Goal: Task Accomplishment & Management: Use online tool/utility

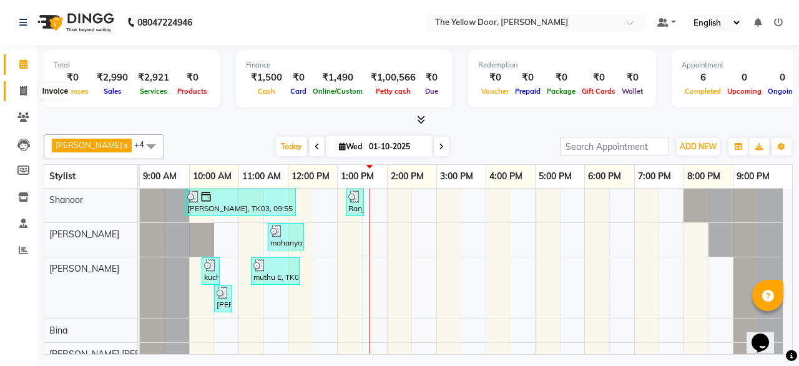
click at [24, 90] on icon at bounding box center [23, 90] width 7 height 9
select select "service"
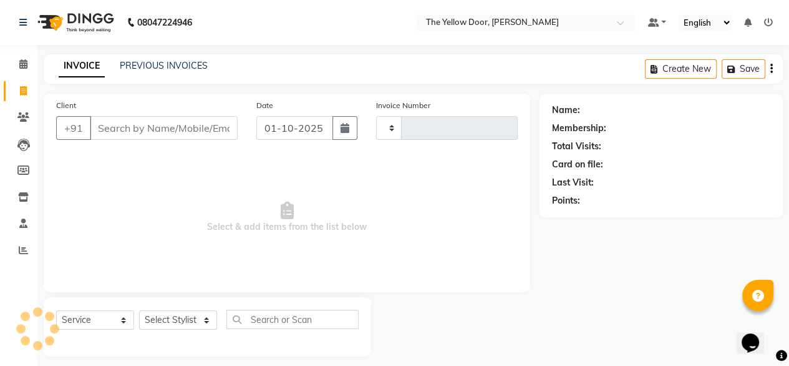
type input "02992"
select select "5650"
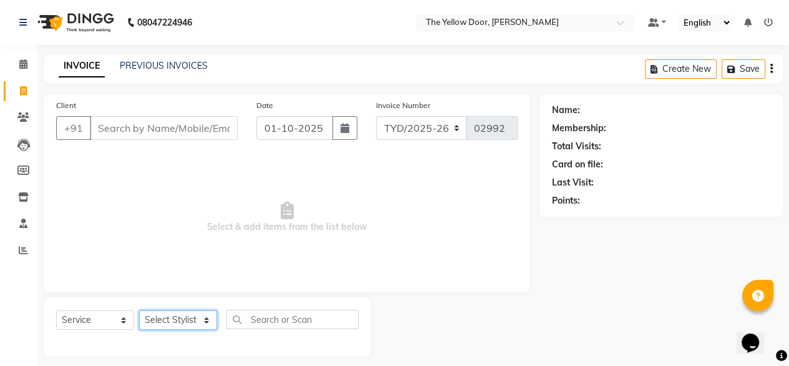
click at [207, 318] on select "Select Stylist [PERSON_NAME] [PERSON_NAME] [PERSON_NAME] Housekeeping Manager […" at bounding box center [178, 319] width 78 height 19
select select "41281"
click at [139, 311] on select "Select Stylist [PERSON_NAME] [PERSON_NAME] [PERSON_NAME] Housekeeping Manager […" at bounding box center [178, 319] width 78 height 19
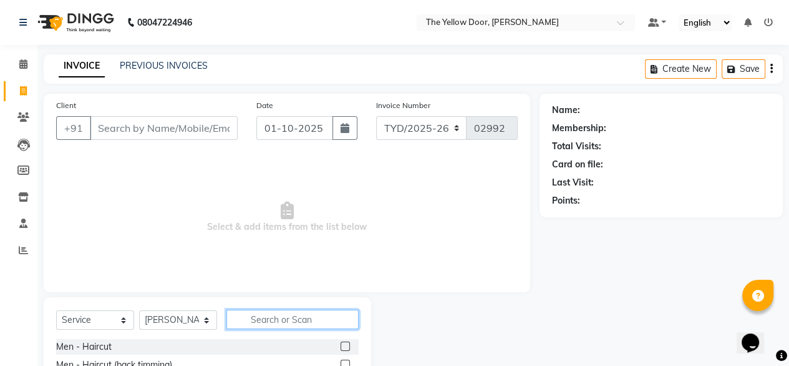
click at [306, 321] on input "text" at bounding box center [292, 318] width 132 height 19
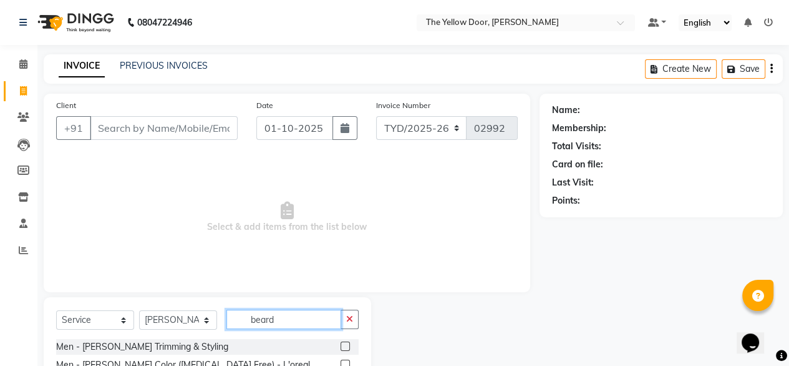
type input "beard"
click at [344, 343] on label at bounding box center [345, 345] width 9 height 9
click at [344, 343] on input "checkbox" at bounding box center [345, 347] width 8 height 8
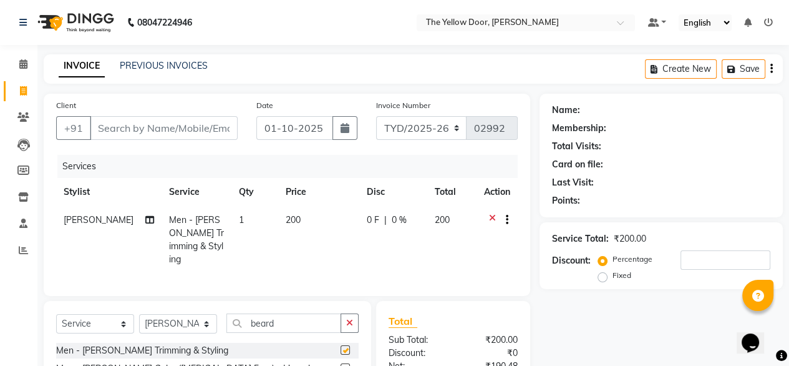
checkbox input "false"
click at [304, 313] on input "beard" at bounding box center [283, 322] width 115 height 19
type input "b"
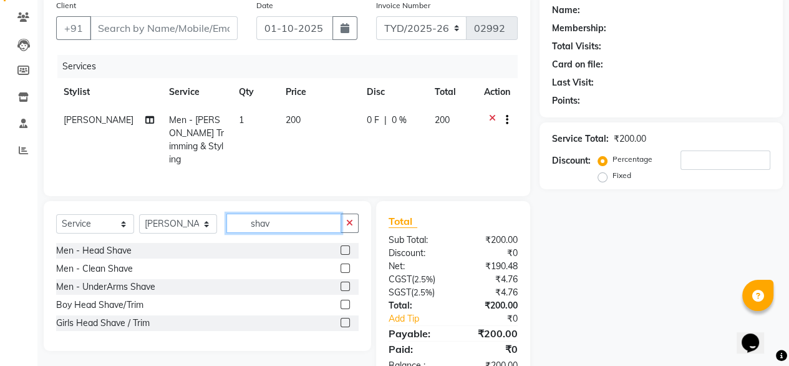
scroll to position [107, 0]
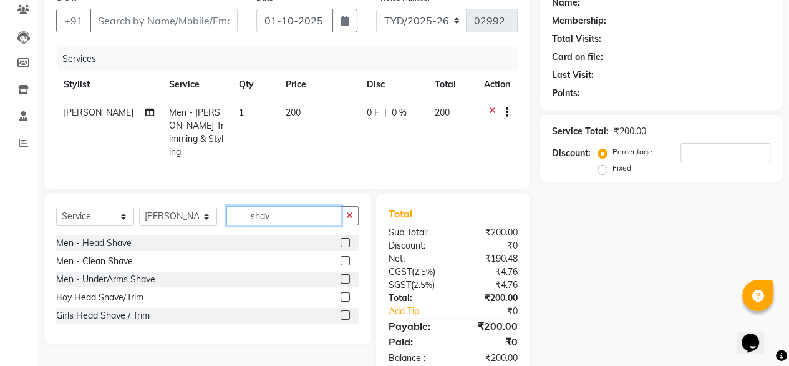
type input "shav"
click at [343, 241] on label at bounding box center [345, 242] width 9 height 9
click at [343, 241] on input "checkbox" at bounding box center [345, 243] width 8 height 8
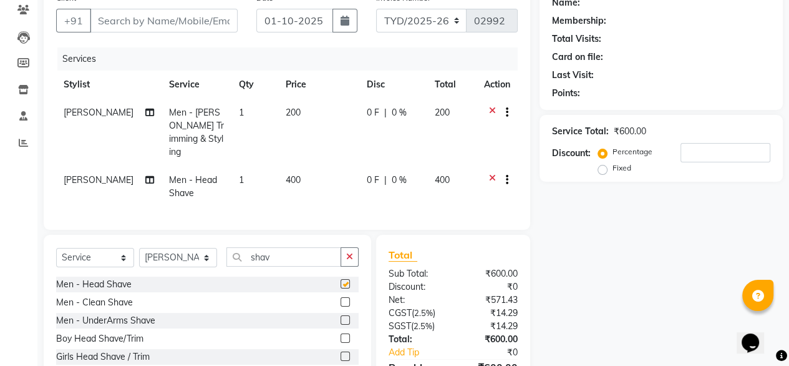
checkbox input "false"
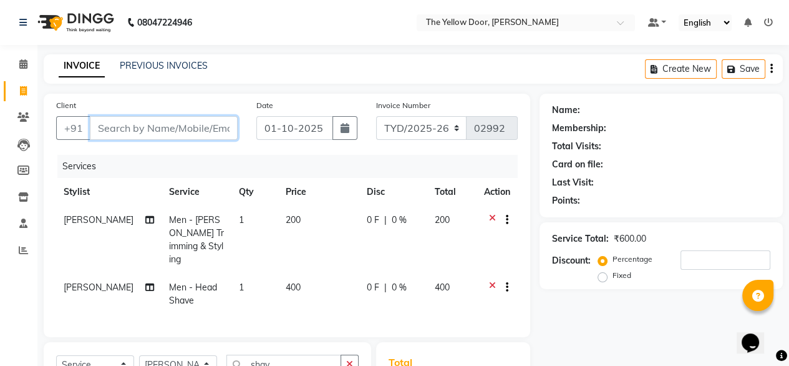
click at [156, 124] on input "Client" at bounding box center [164, 128] width 148 height 24
type input "9"
type input "0"
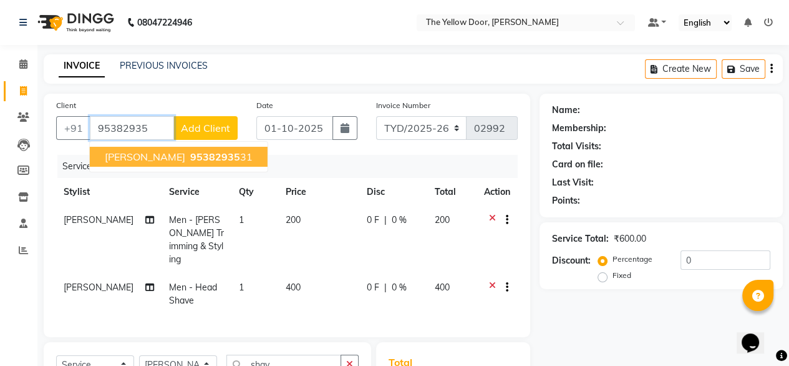
click at [190, 158] on span "95382935" at bounding box center [215, 156] width 50 height 12
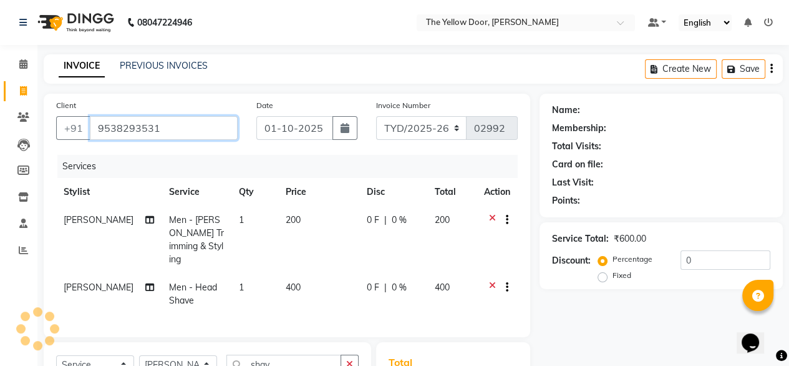
type input "9538293531"
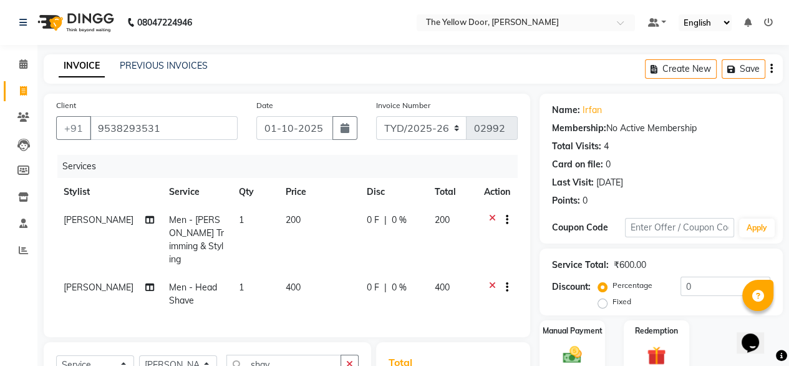
scroll to position [175, 0]
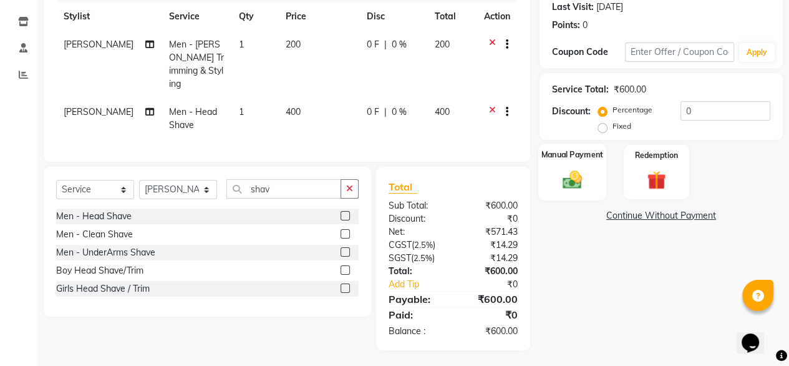
click at [589, 187] on div "Manual Payment" at bounding box center [572, 172] width 68 height 57
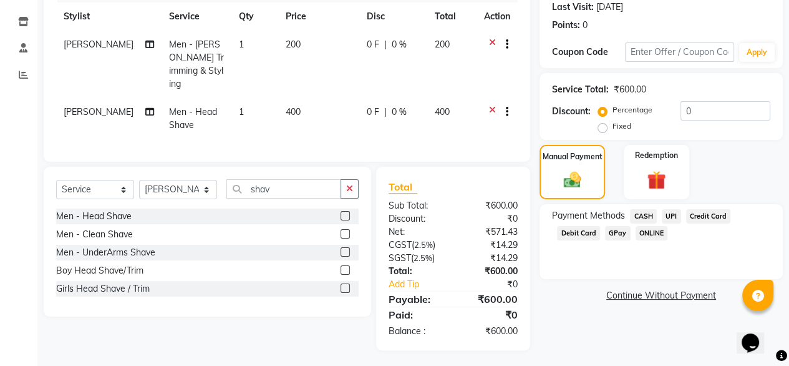
click at [669, 217] on span "UPI" at bounding box center [671, 216] width 19 height 14
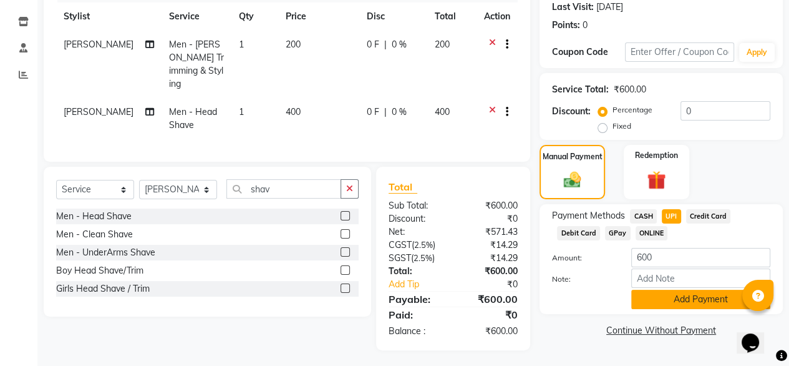
click at [668, 303] on button "Add Payment" at bounding box center [700, 299] width 139 height 19
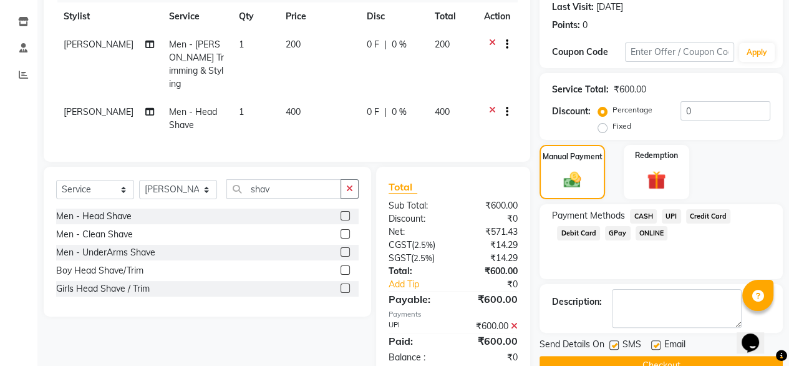
scroll to position [203, 0]
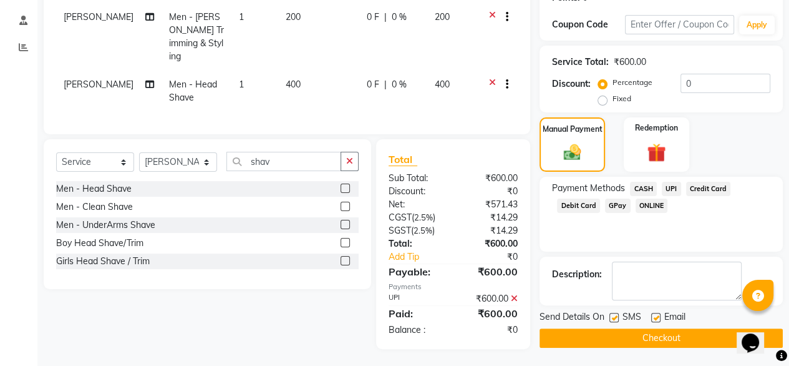
click at [658, 314] on label at bounding box center [655, 317] width 9 height 9
click at [658, 314] on input "checkbox" at bounding box center [655, 318] width 8 height 8
checkbox input "false"
click at [654, 340] on button "Checkout" at bounding box center [661, 337] width 243 height 19
